Goal: Task Accomplishment & Management: Use online tool/utility

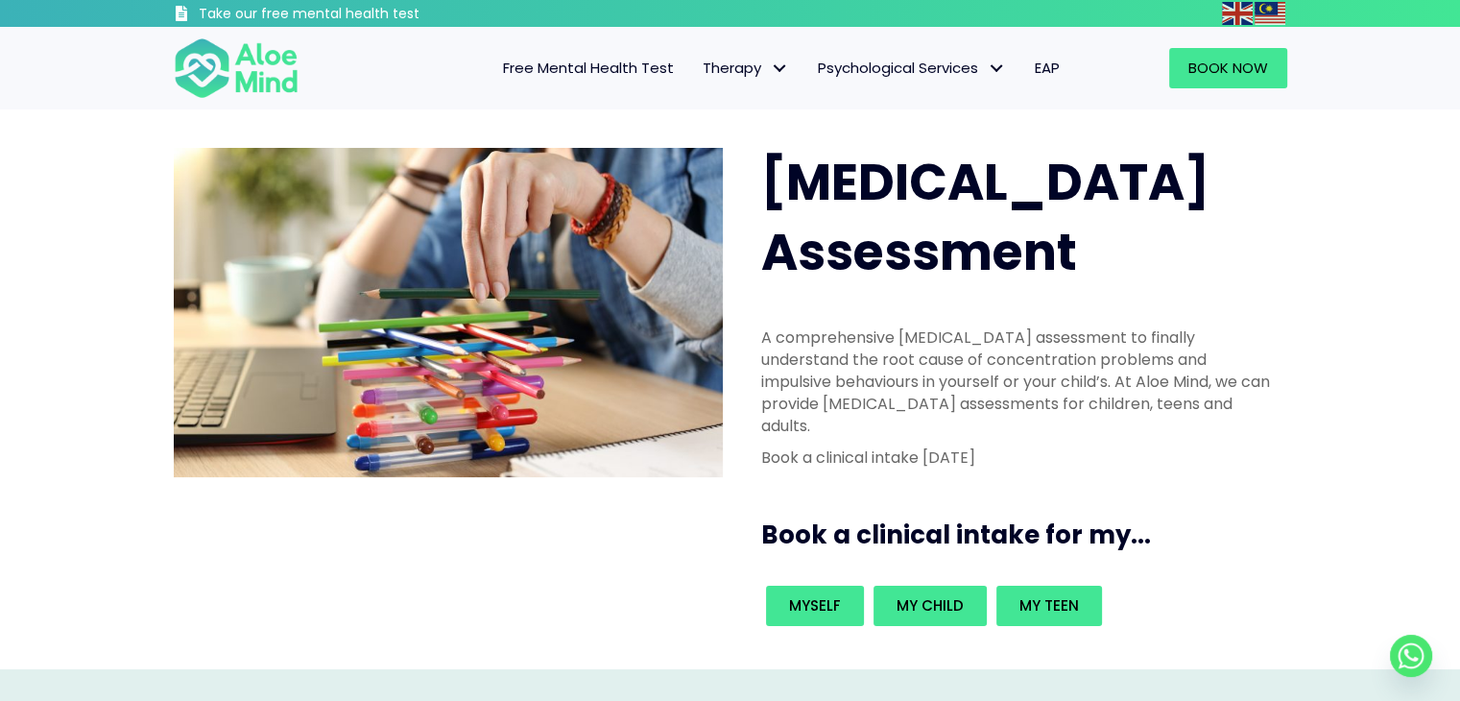
click at [519, 73] on span "Free Mental Health Test" at bounding box center [588, 68] width 171 height 20
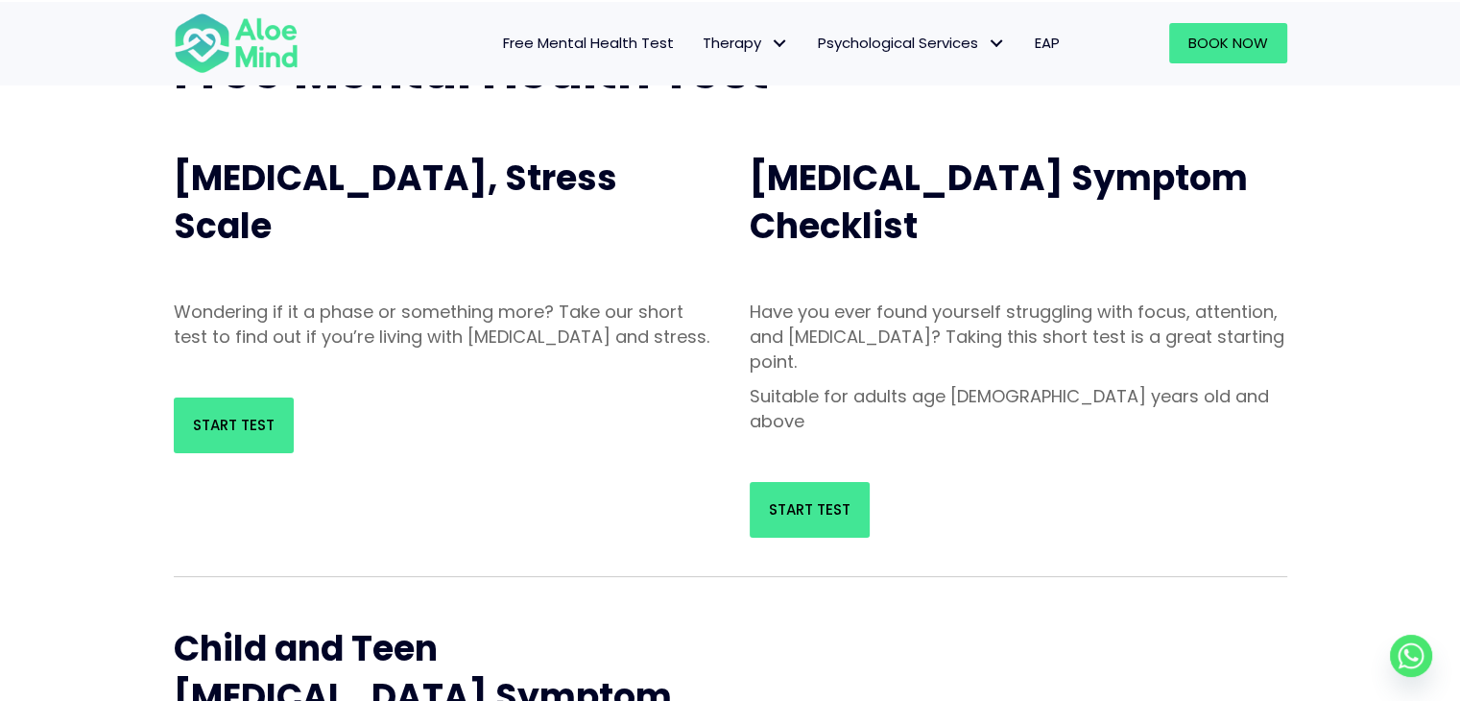
scroll to position [192, 0]
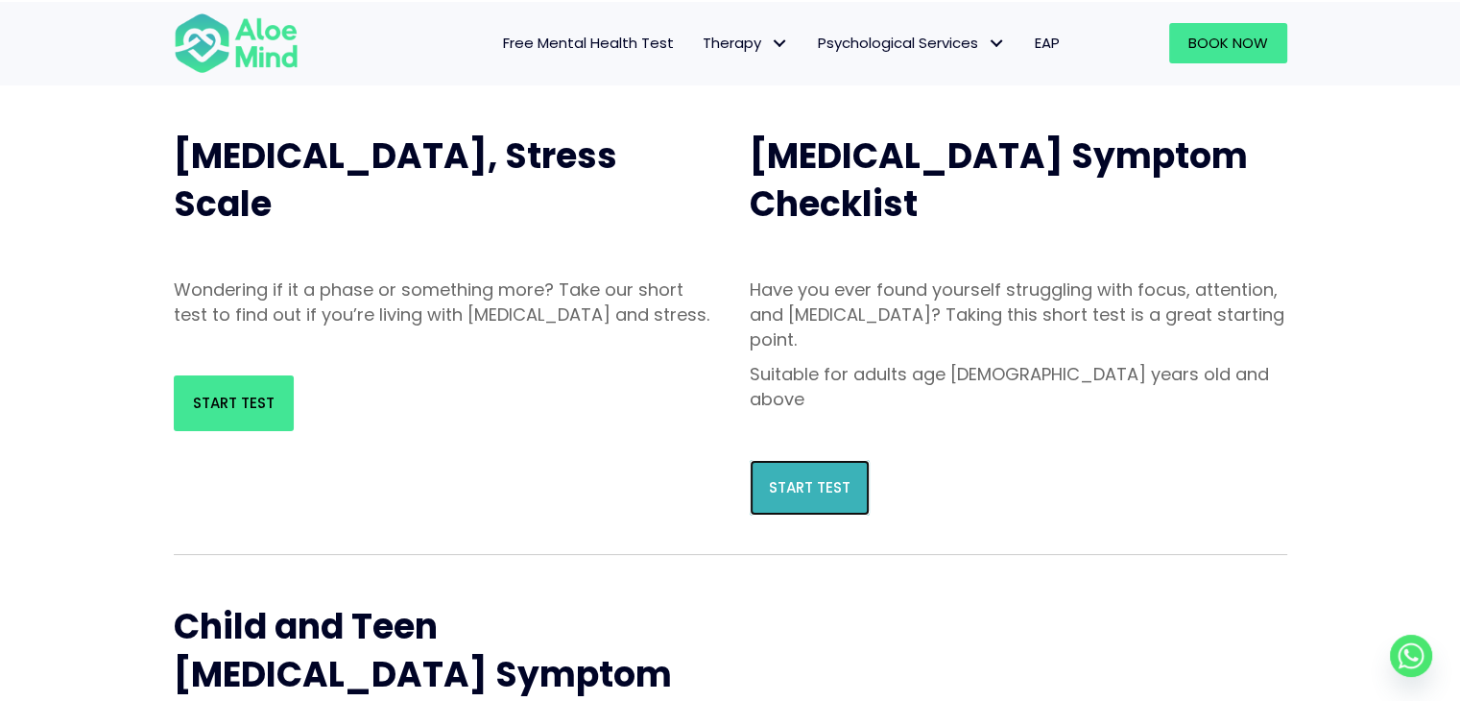
click at [808, 477] on span "Start Test" at bounding box center [810, 487] width 82 height 20
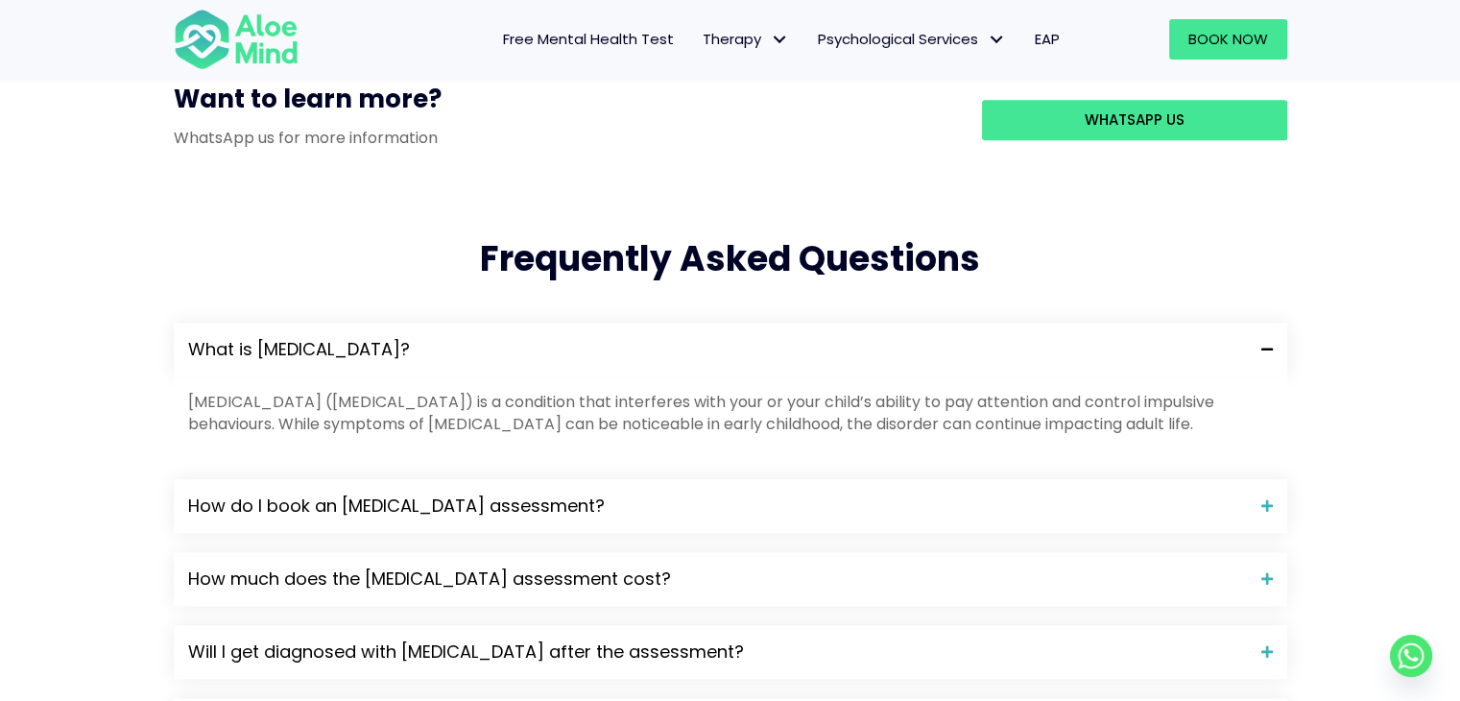
scroll to position [1823, 0]
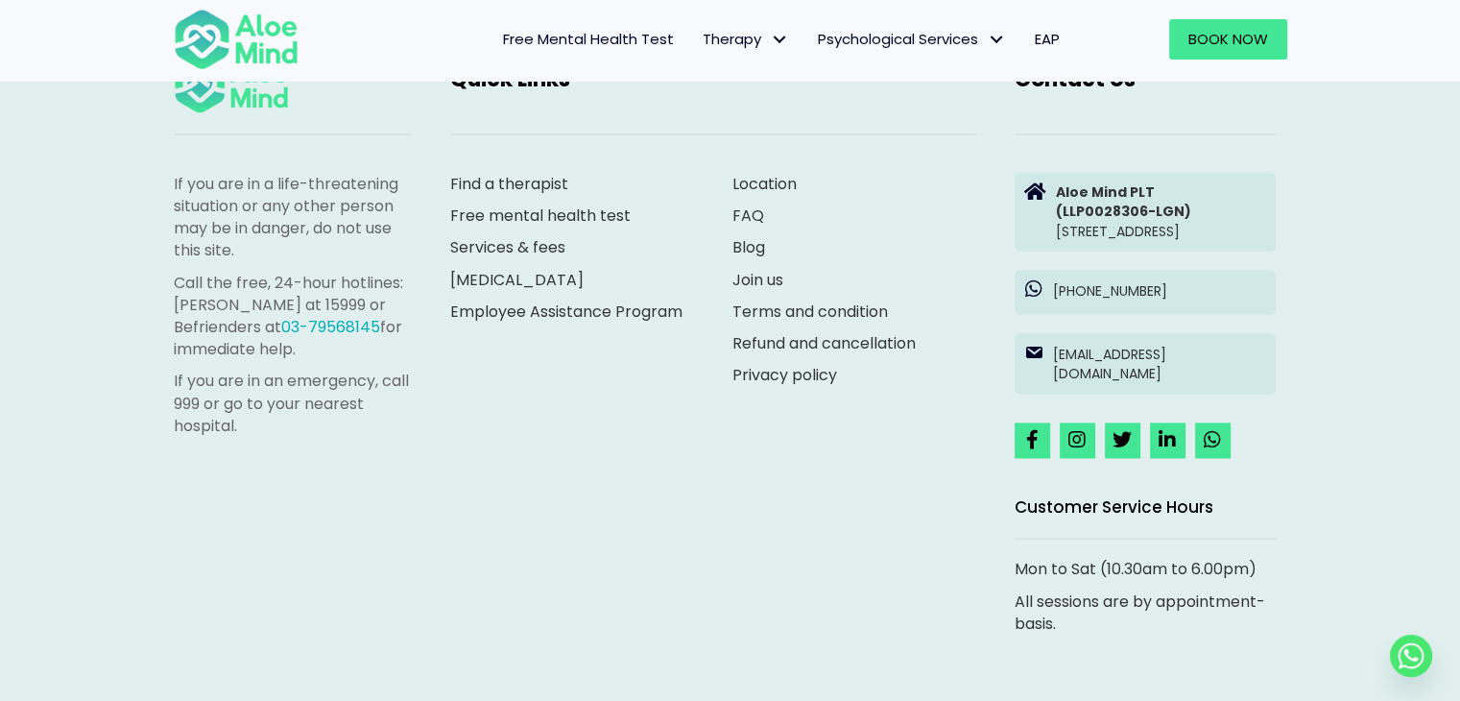
scroll to position [2796, 0]
